Goal: Information Seeking & Learning: Learn about a topic

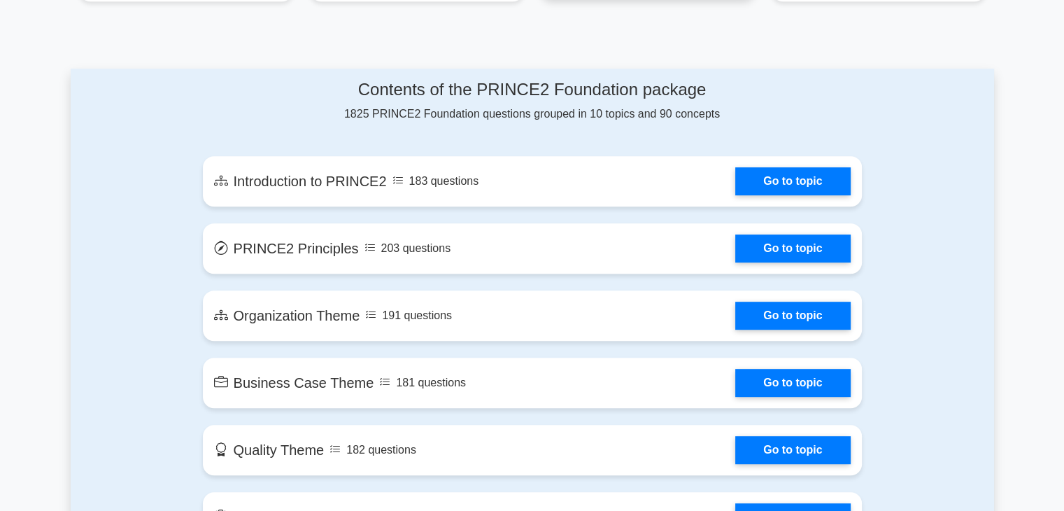
scroll to position [699, 0]
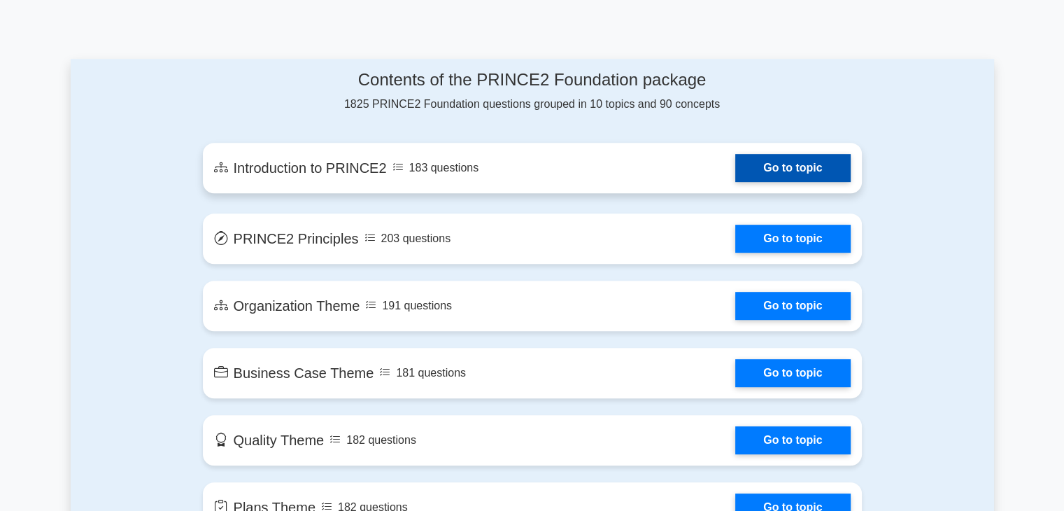
click at [806, 177] on link "Go to topic" at bounding box center [792, 168] width 115 height 28
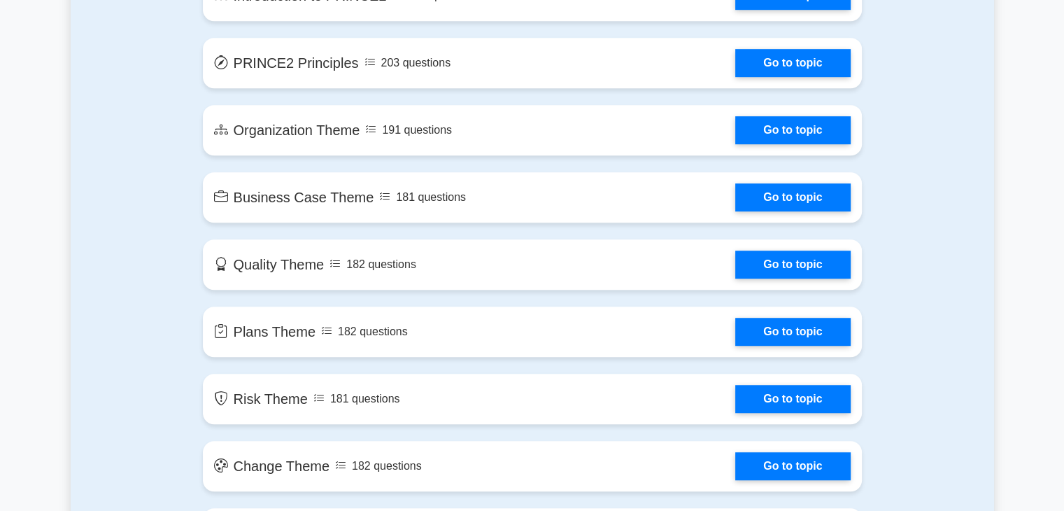
scroll to position [909, 0]
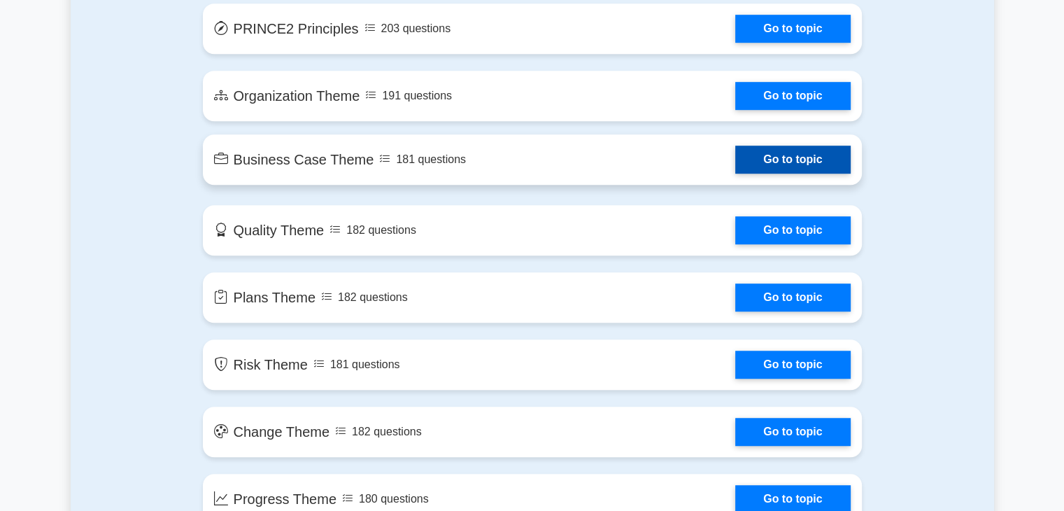
click at [790, 163] on link "Go to topic" at bounding box center [792, 159] width 115 height 28
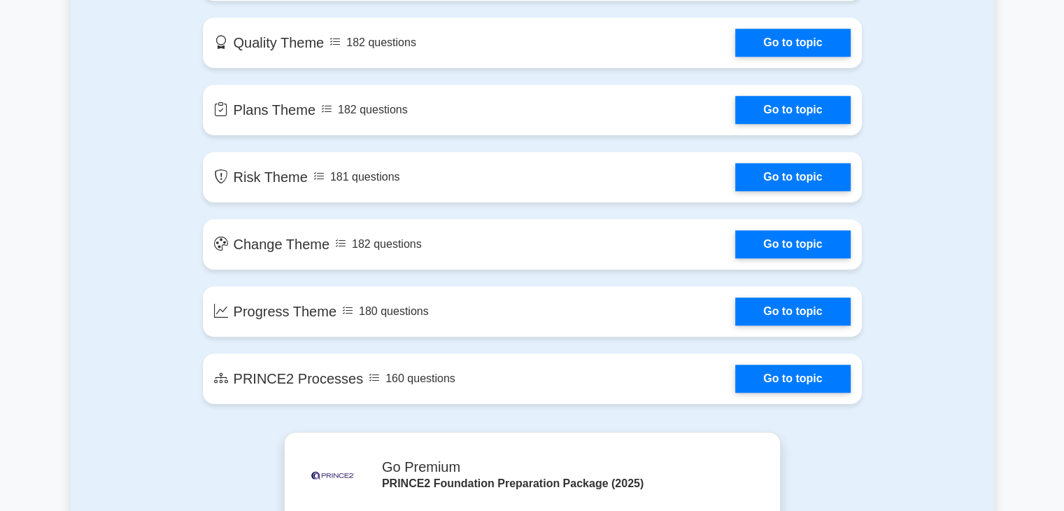
scroll to position [1119, 0]
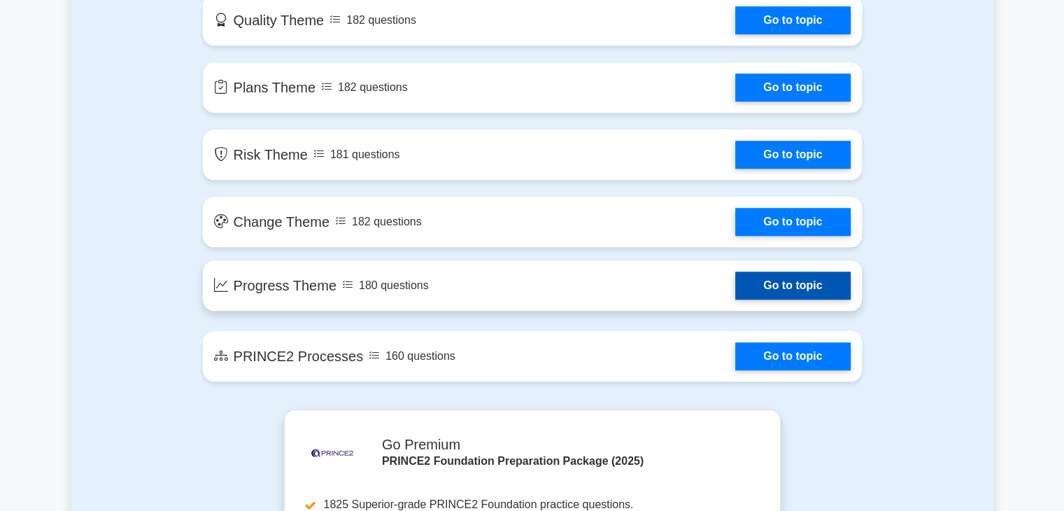
click at [787, 285] on link "Go to topic" at bounding box center [792, 285] width 115 height 28
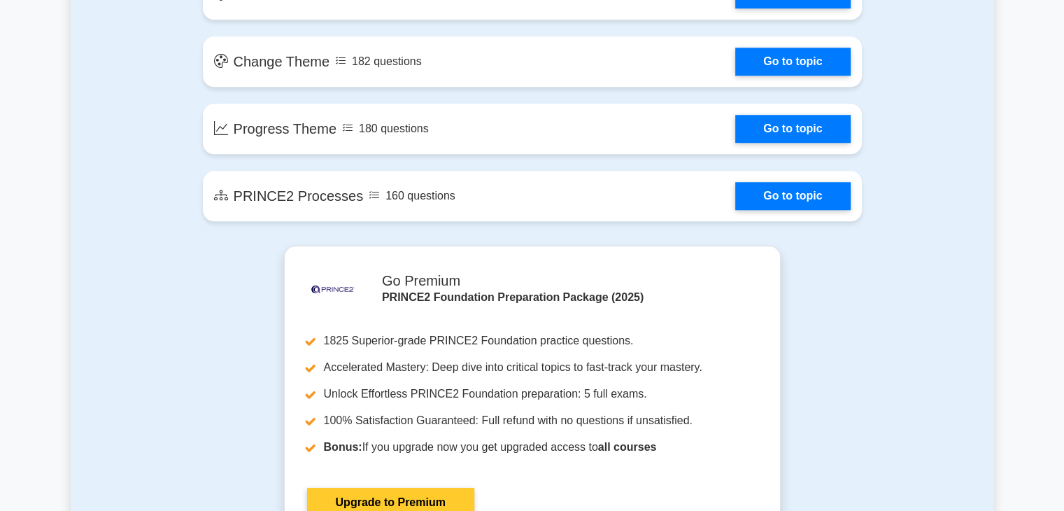
scroll to position [1399, 0]
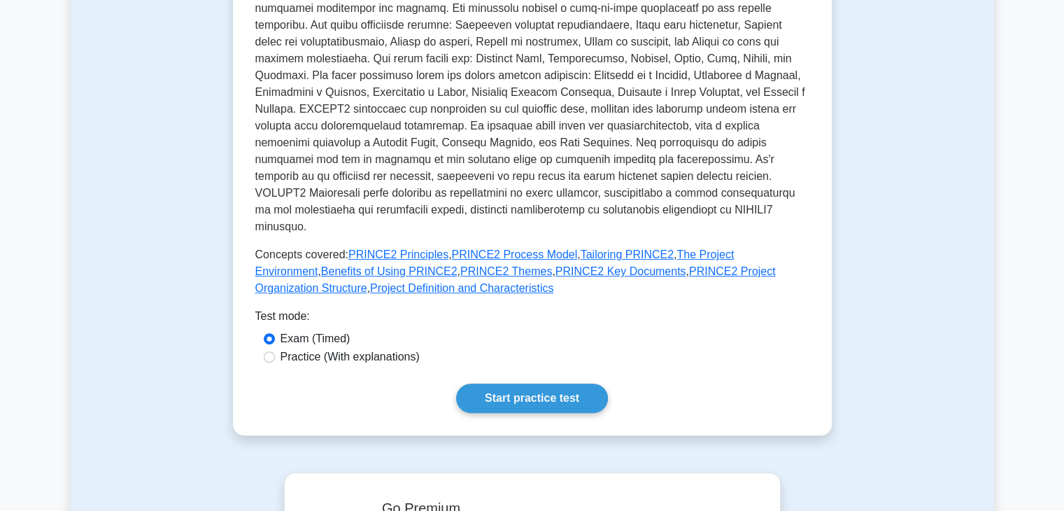
scroll to position [490, 0]
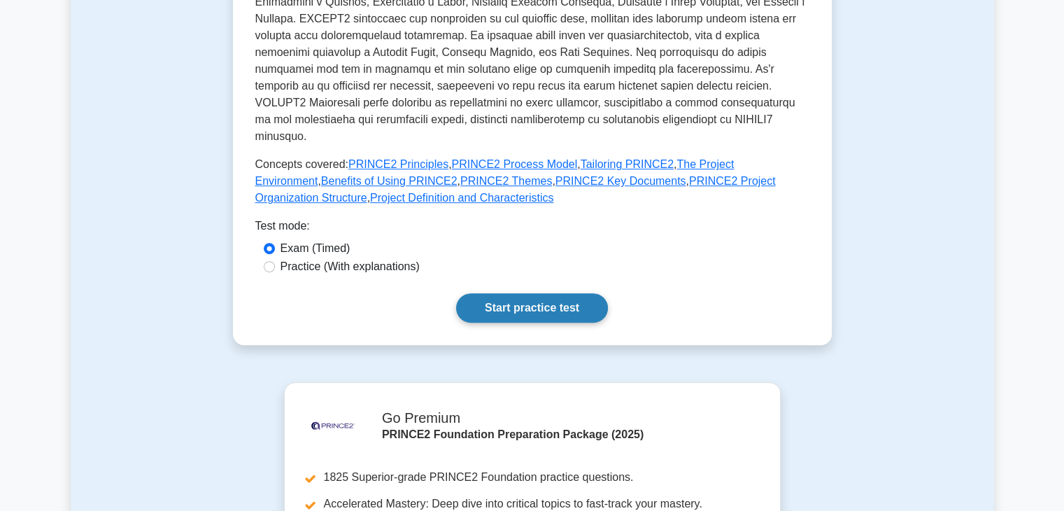
click at [580, 299] on link "Start practice test" at bounding box center [532, 307] width 152 height 29
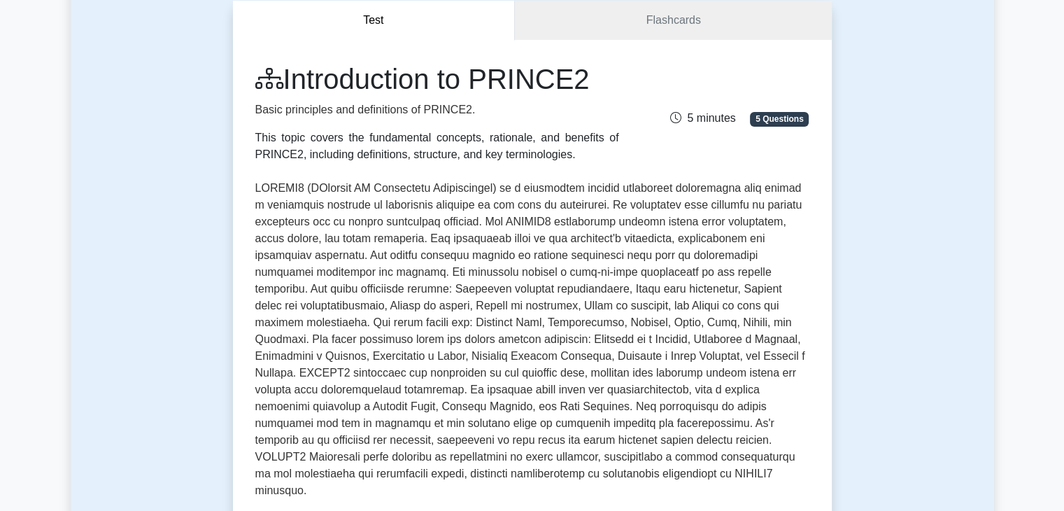
scroll to position [70, 0]
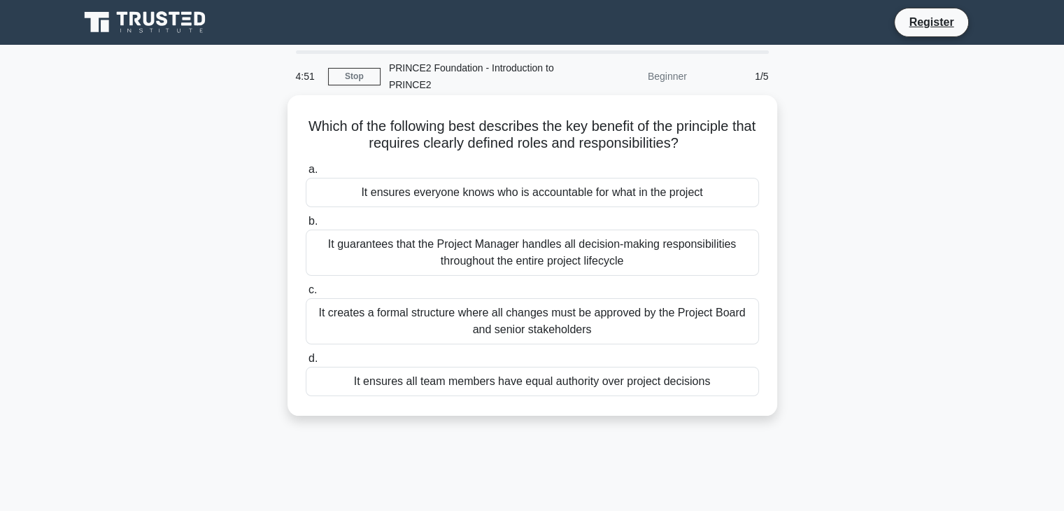
click at [697, 250] on div "It guarantees that the Project Manager handles all decision-making responsibili…" at bounding box center [532, 252] width 453 height 46
click at [306, 226] on input "b. It guarantees that the Project Manager handles all decision-making responsib…" at bounding box center [306, 221] width 0 height 9
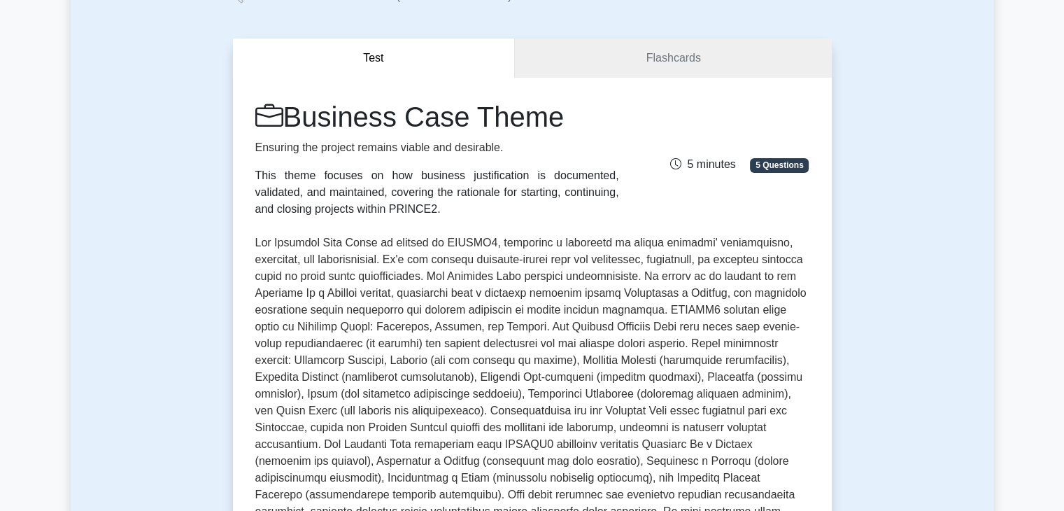
scroll to position [70, 0]
